Goal: Check status: Check status

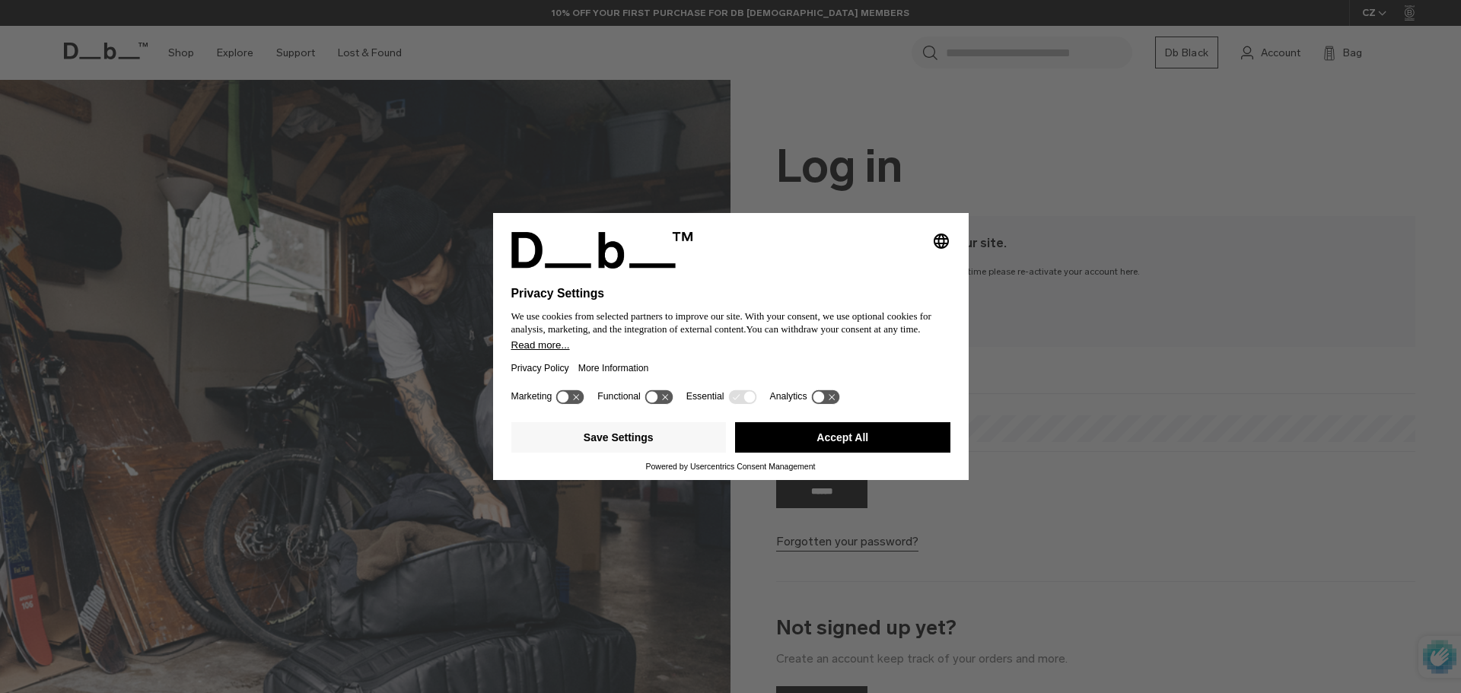
click at [1212, 183] on div "Selecting an option will immediately change the language Privacy Settings We us…" at bounding box center [730, 346] width 1461 height 693
click at [626, 440] on button "Save Settings" at bounding box center [618, 437] width 215 height 30
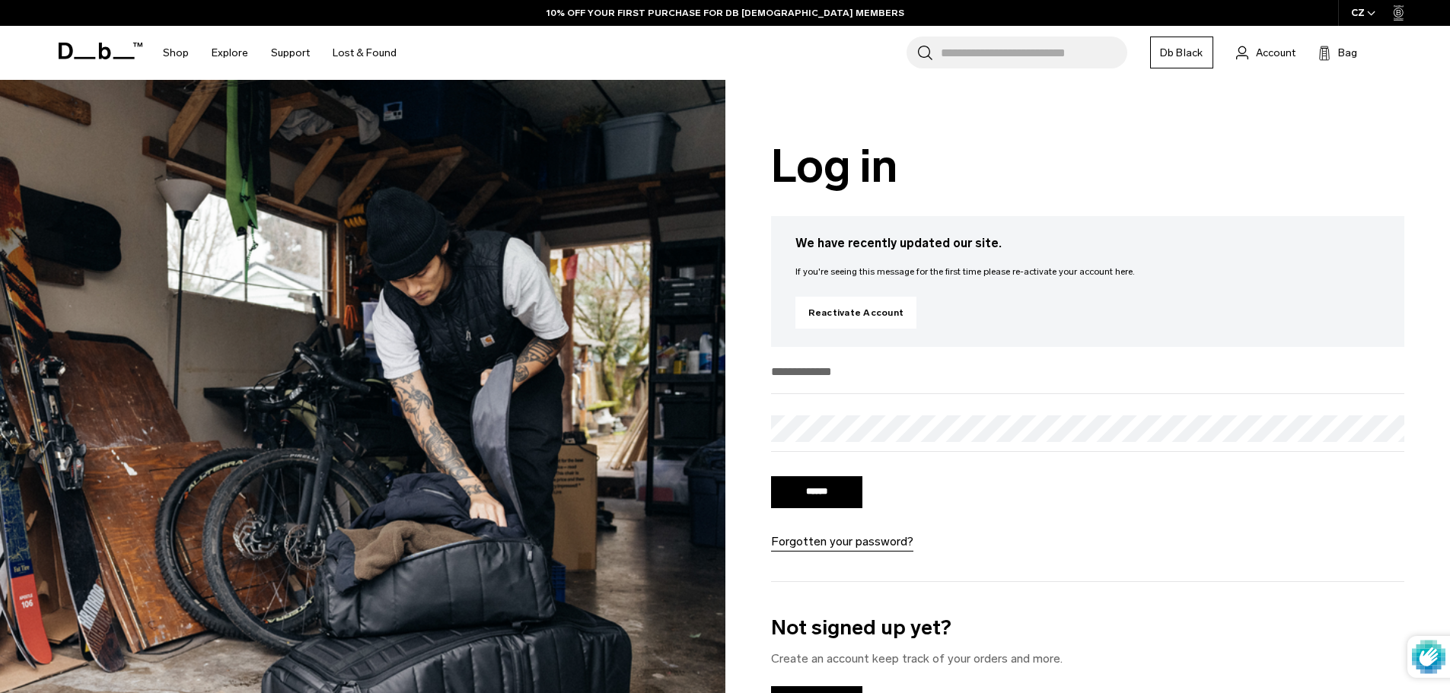
click at [833, 376] on input "email" at bounding box center [1088, 371] width 634 height 25
type input "**********"
click at [826, 494] on input "******" at bounding box center [816, 492] width 91 height 32
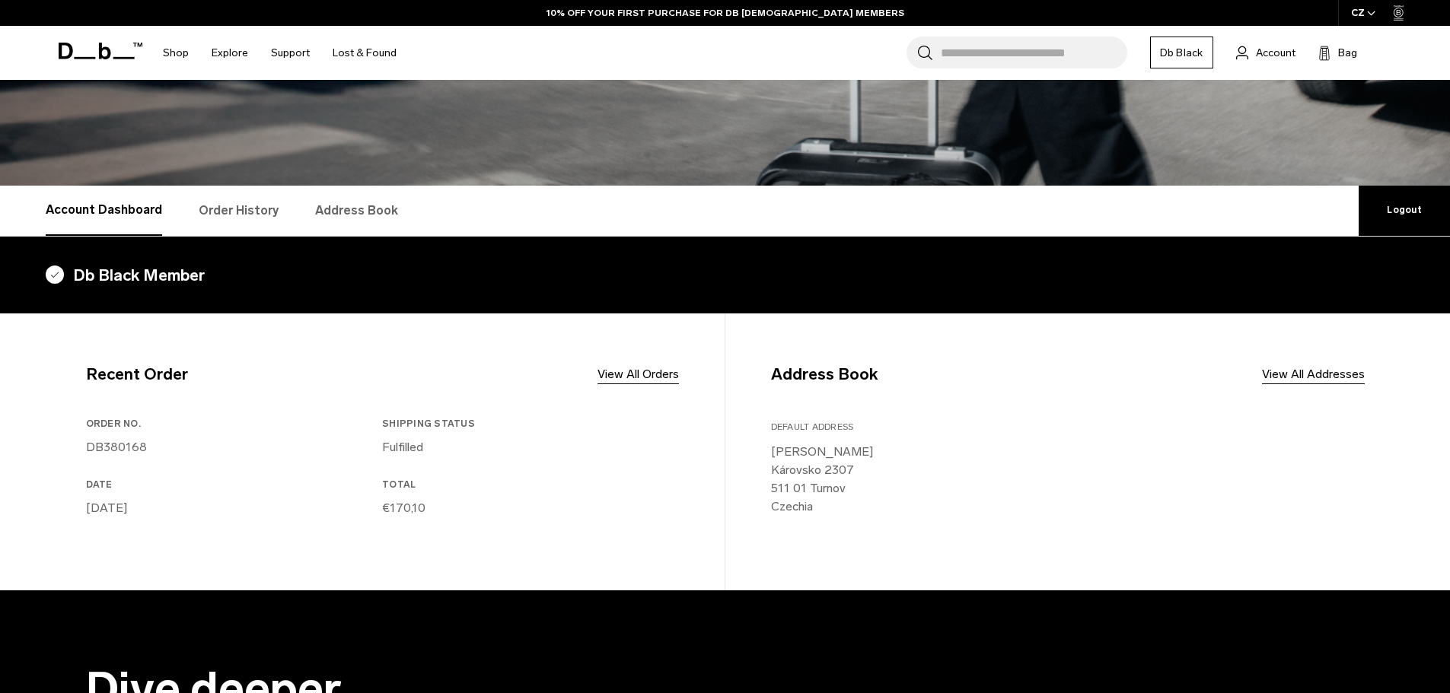
scroll to position [304, 0]
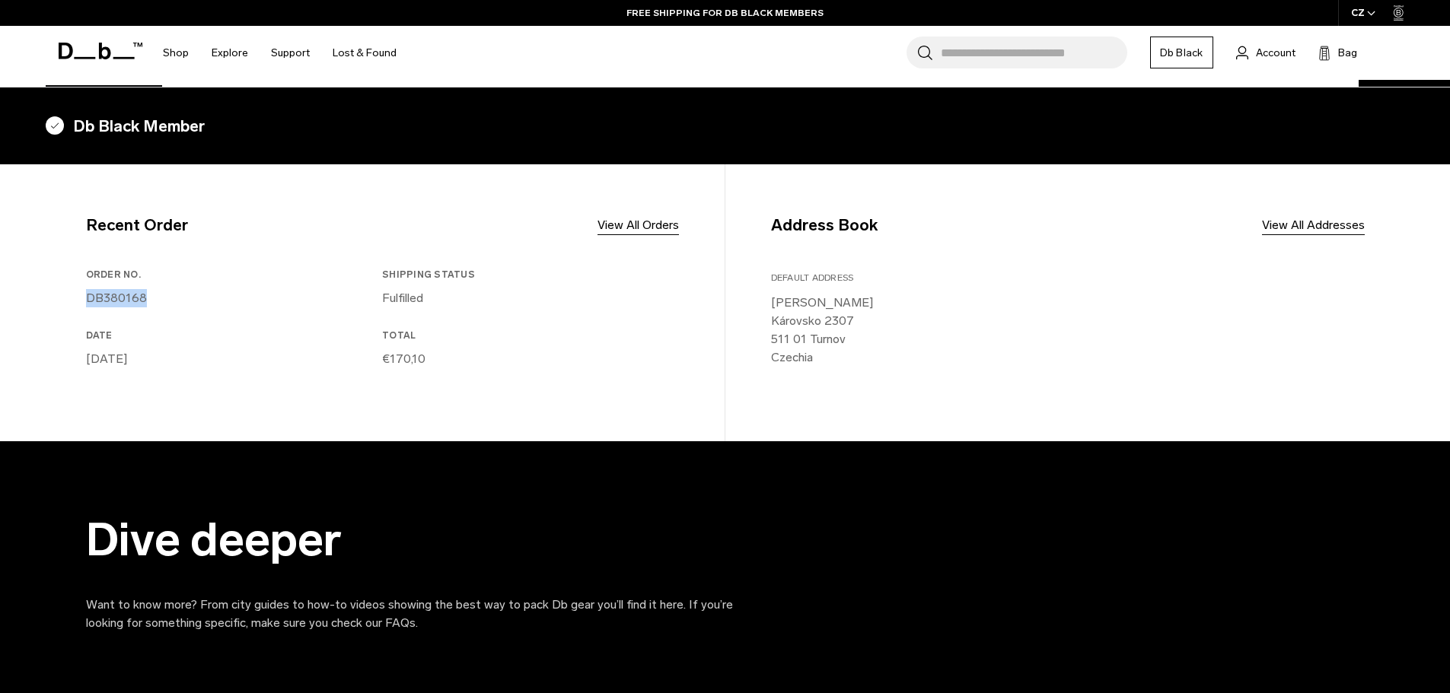
drag, startPoint x: 151, startPoint y: 298, endPoint x: 87, endPoint y: 302, distance: 64.0
click at [87, 302] on p "DB380168" at bounding box center [231, 298] width 291 height 18
copy link "DB380168"
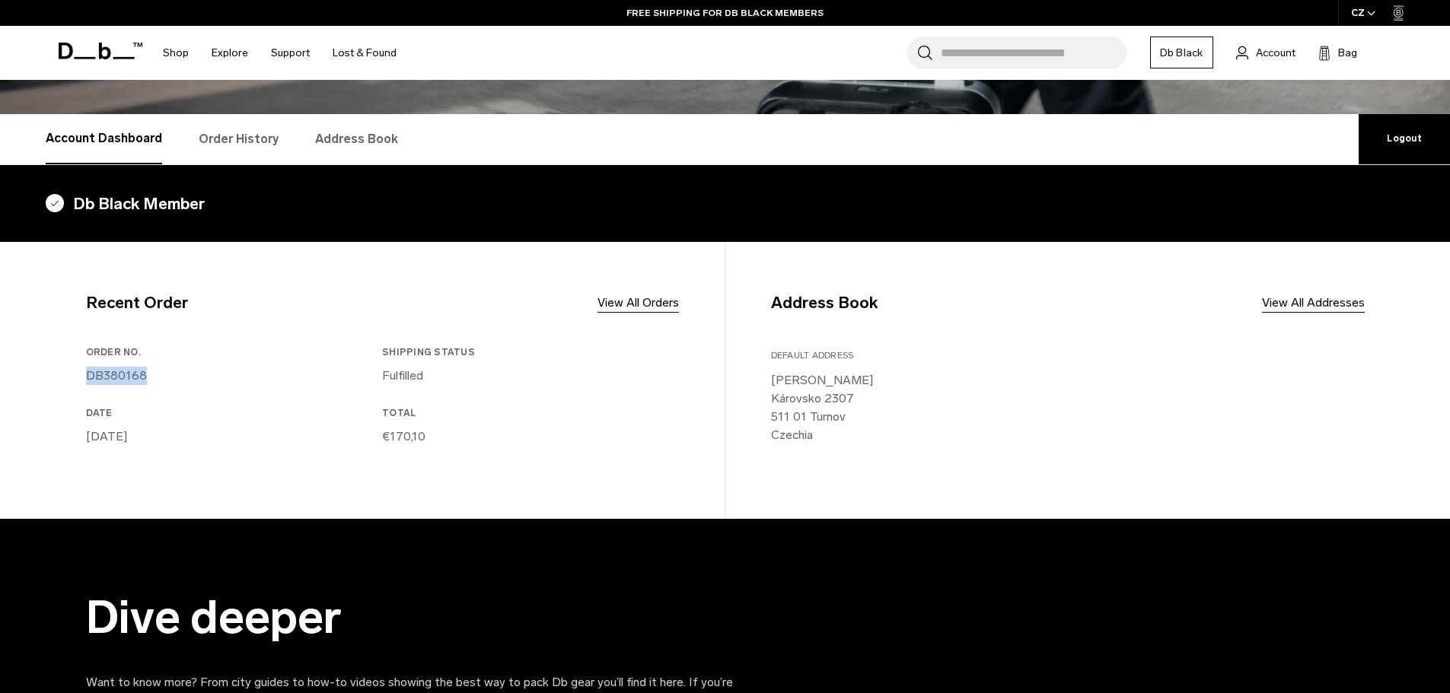
scroll to position [152, 0]
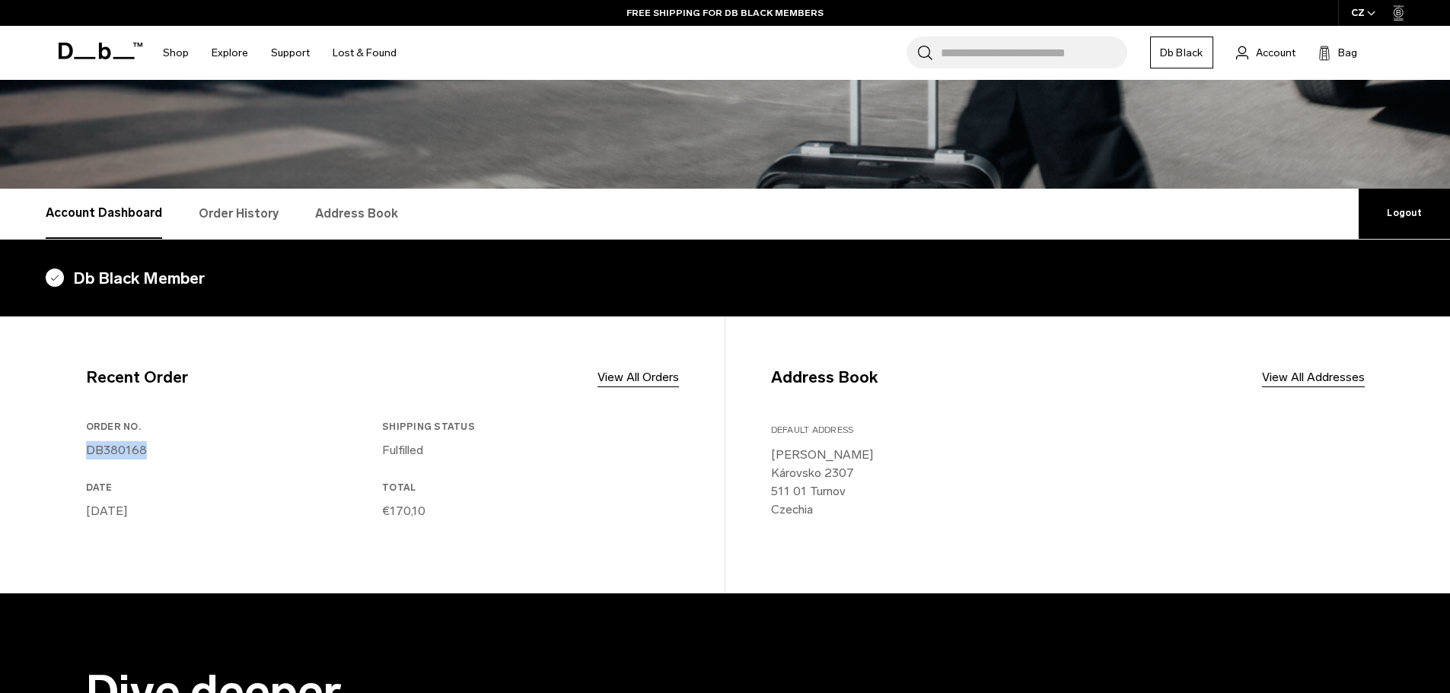
click at [228, 213] on link "Order History" at bounding box center [239, 214] width 80 height 50
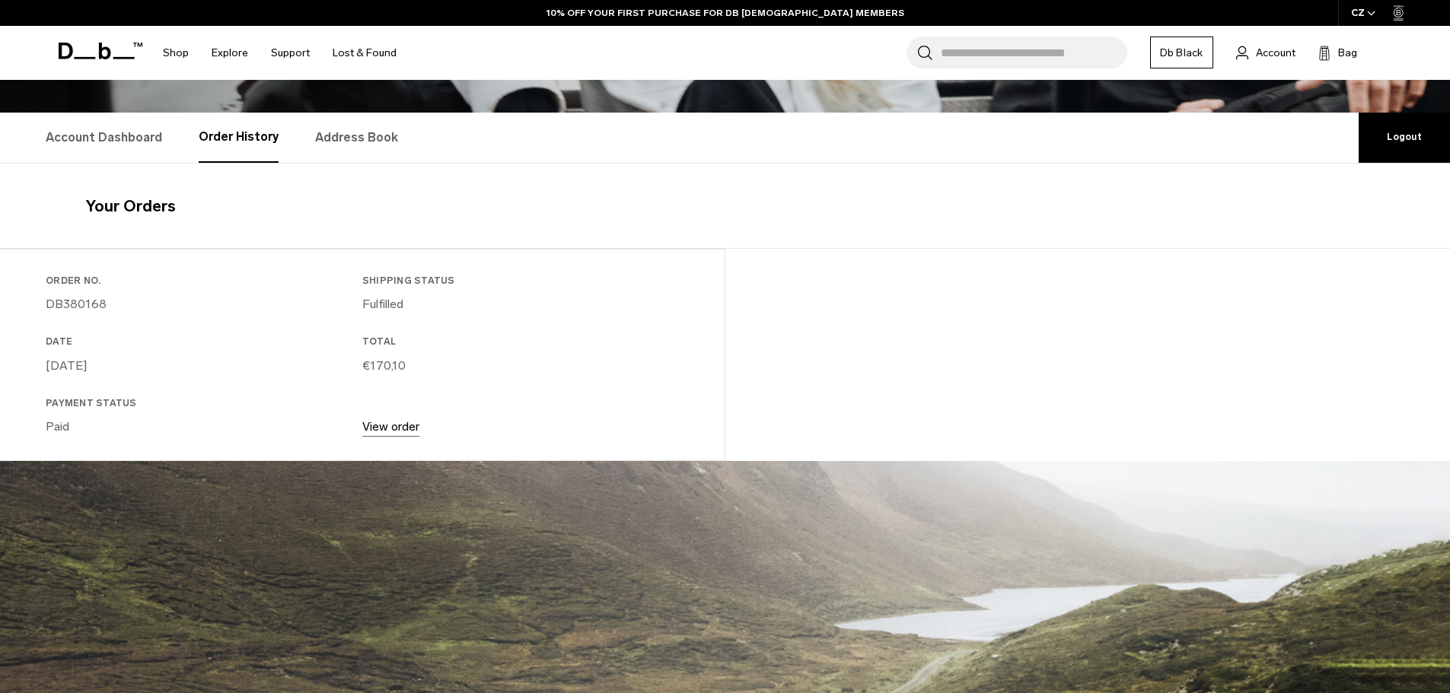
click at [385, 429] on link "View order" at bounding box center [390, 426] width 57 height 14
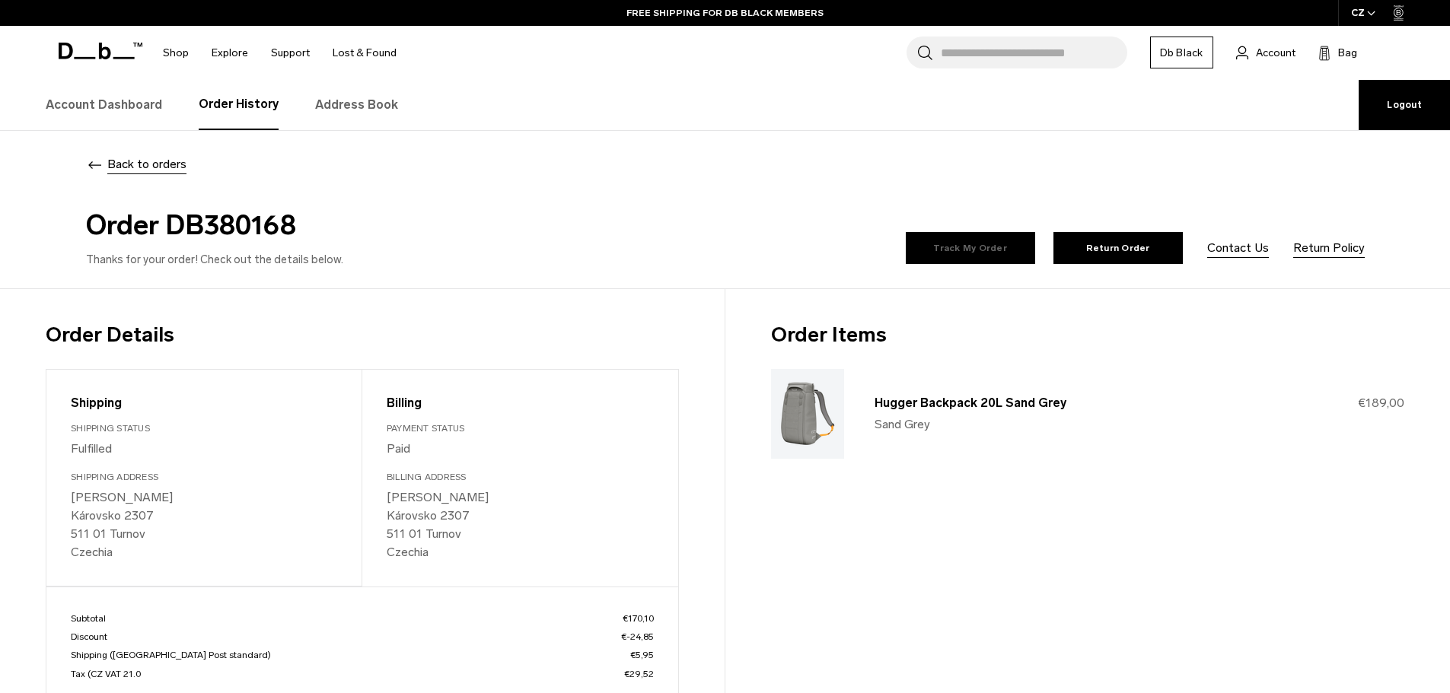
click at [969, 247] on link "Track My Order" at bounding box center [970, 248] width 129 height 32
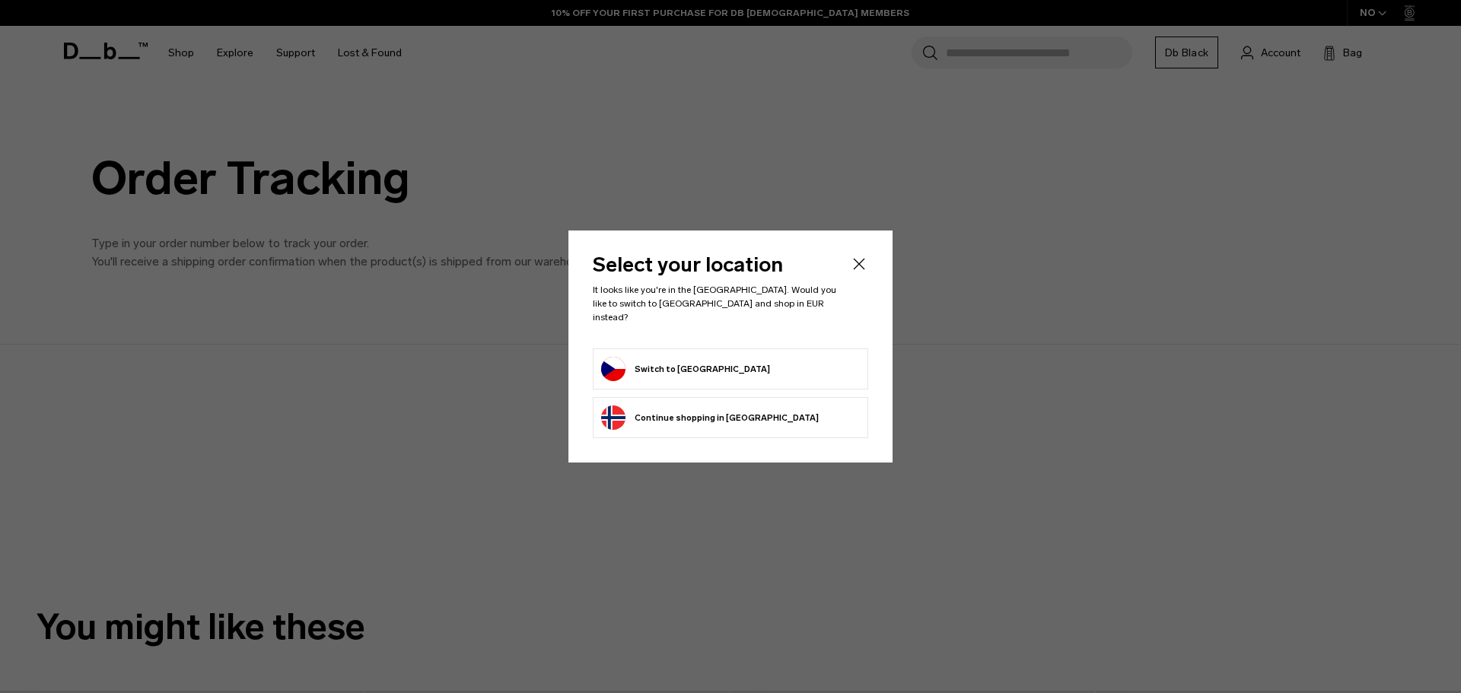
click at [674, 359] on button "Switch to Czechia" at bounding box center [685, 369] width 169 height 24
click at [859, 264] on icon "Close" at bounding box center [859, 264] width 18 height 18
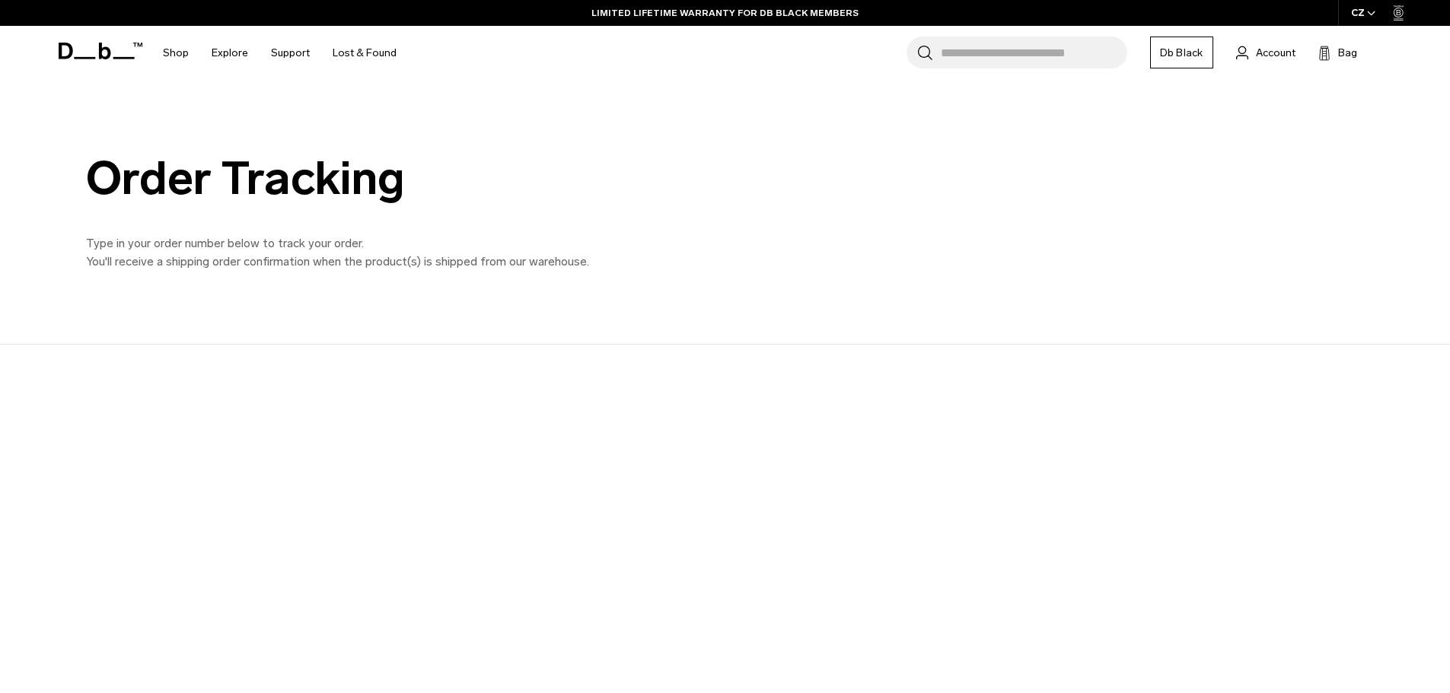
scroll to position [228, 0]
